Goal: Communication & Community: Answer question/provide support

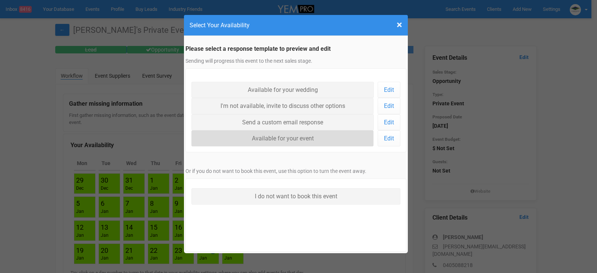
drag, startPoint x: 282, startPoint y: 138, endPoint x: 286, endPoint y: 144, distance: 7.8
click at [282, 138] on link "Available for your event" at bounding box center [282, 138] width 182 height 16
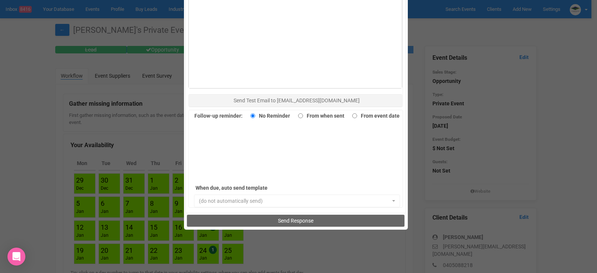
scroll to position [513, 0]
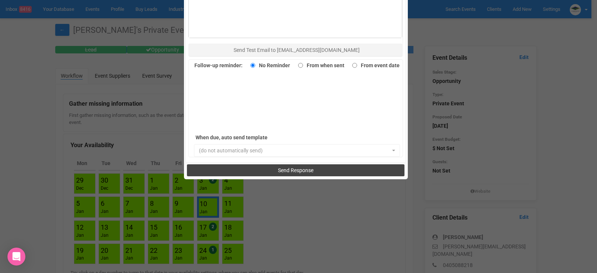
click at [278, 171] on span "Send Response" at bounding box center [295, 170] width 35 height 6
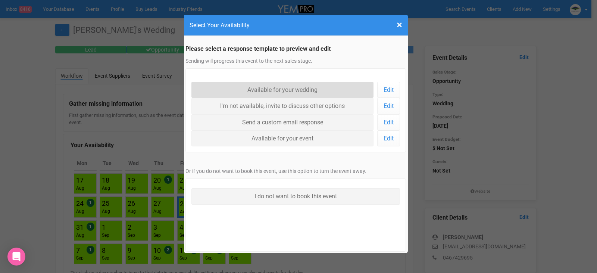
click at [265, 88] on link "Available for your wedding" at bounding box center [282, 90] width 182 height 16
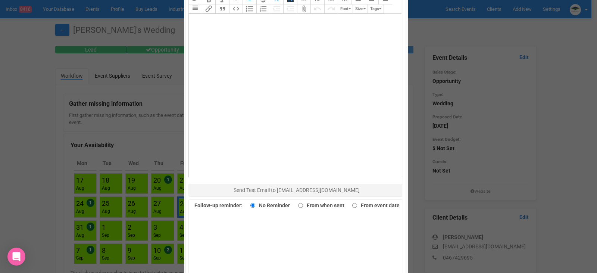
scroll to position [513, 0]
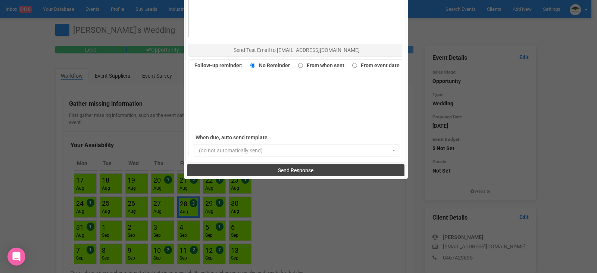
click at [310, 168] on span "Send Response" at bounding box center [295, 170] width 35 height 6
